Goal: Navigation & Orientation: Go to known website

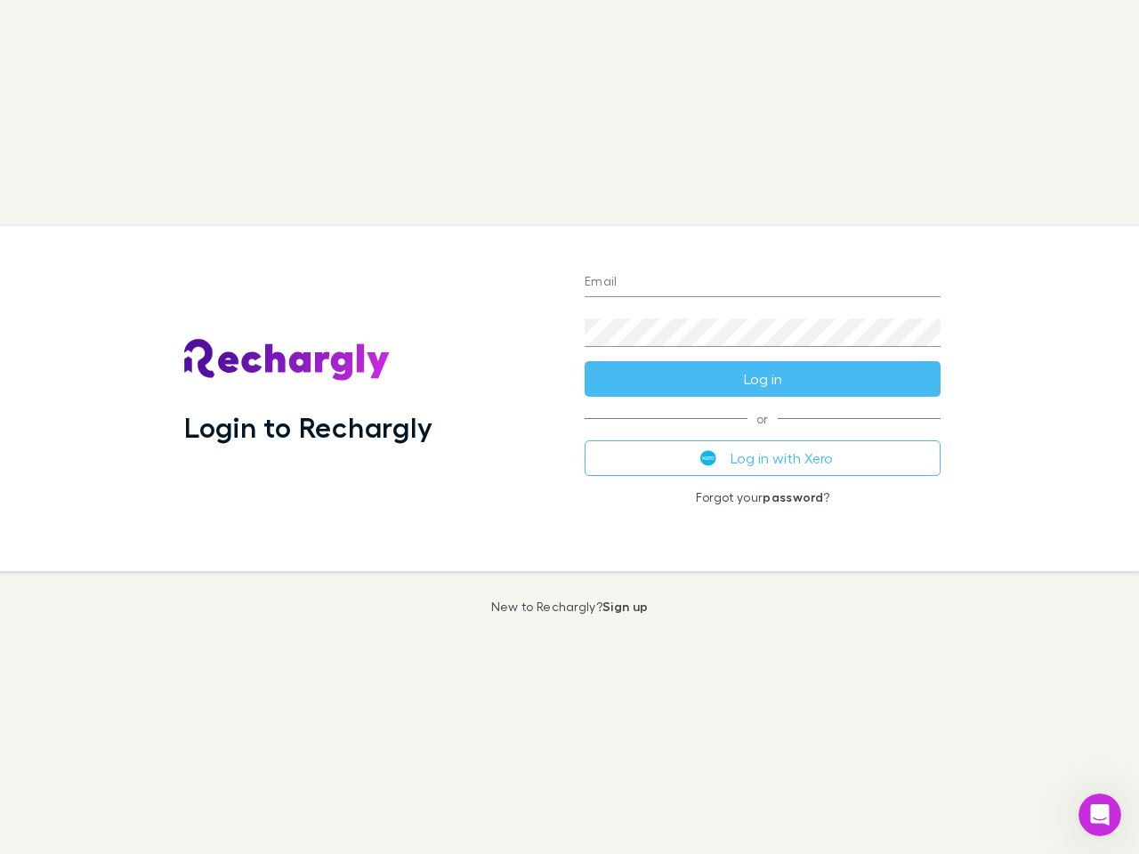
click at [569, 427] on div "Login to Rechargly" at bounding box center [370, 398] width 400 height 345
click at [762, 283] on input "Email" at bounding box center [762, 283] width 356 height 28
click at [762, 379] on button "Log in" at bounding box center [762, 379] width 356 height 36
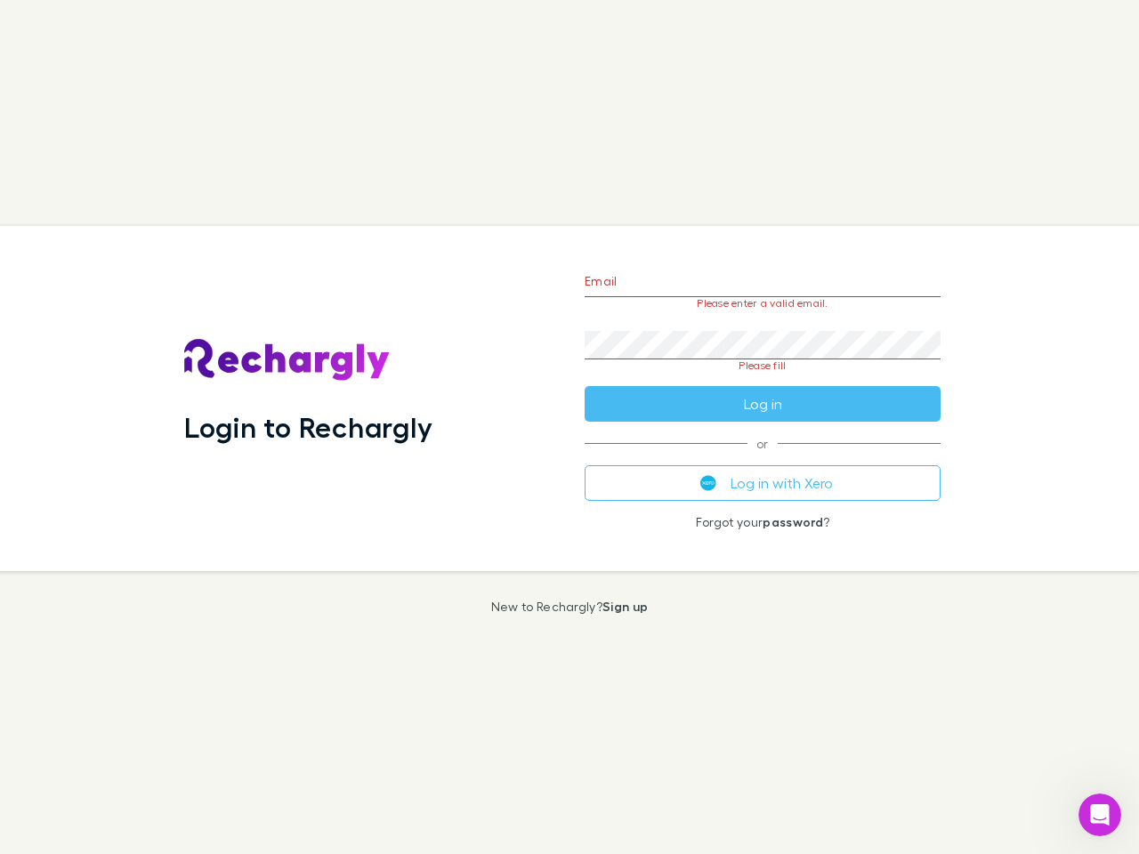
click at [762, 458] on div "Email Please enter a valid email. Password Please fill Log in or Log in with Xe…" at bounding box center [762, 398] width 384 height 345
click at [1099, 815] on icon "Open Intercom Messenger" at bounding box center [1099, 815] width 29 height 29
